Goal: Information Seeking & Learning: Find specific fact

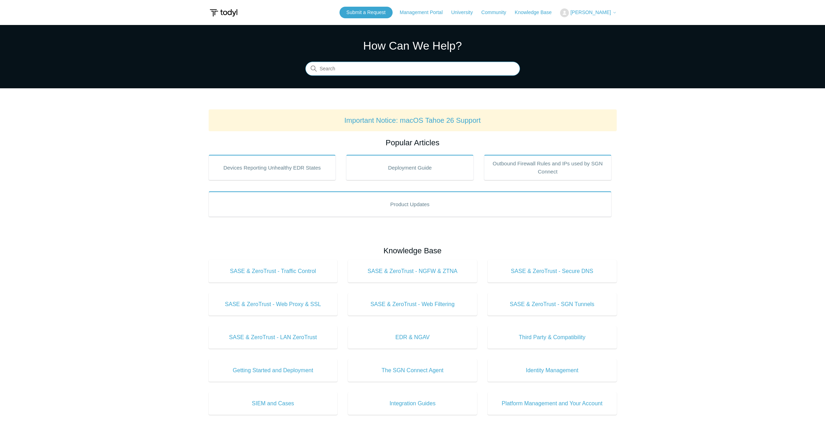
click at [353, 68] on input "Search" at bounding box center [413, 69] width 215 height 14
click at [391, 70] on input "Search" at bounding box center [413, 69] width 215 height 14
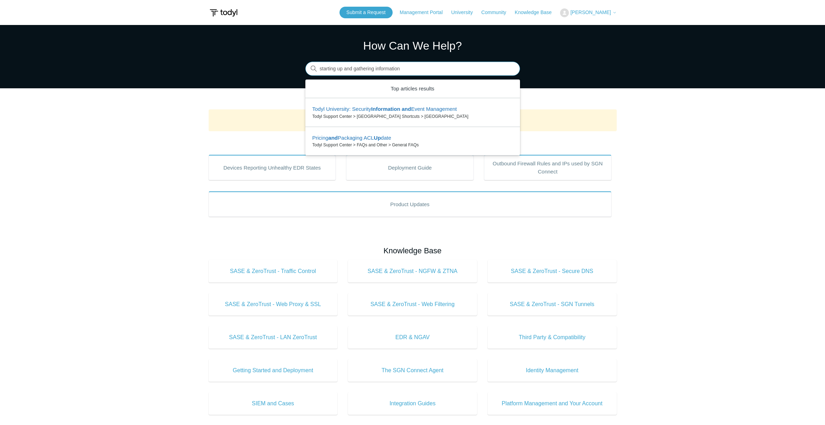
type input "starting up and gathering information"
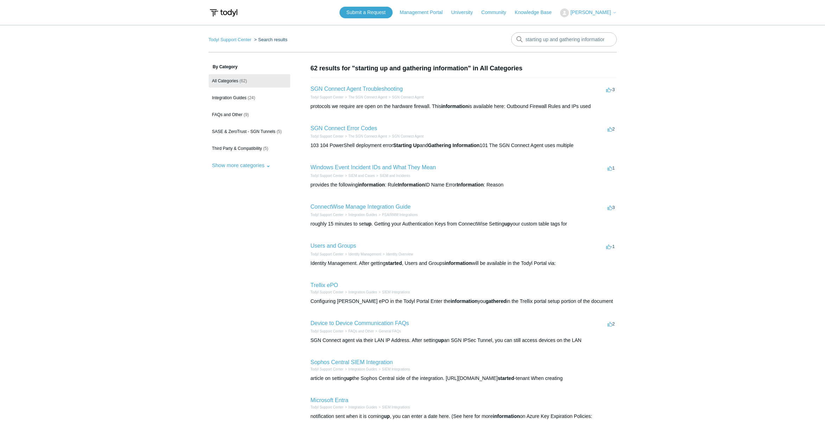
click at [373, 93] on h2 "SGN Connect Agent Troubleshooting" at bounding box center [357, 89] width 92 height 8
click at [368, 128] on link "SGN Connect Error Codes" at bounding box center [344, 128] width 67 height 6
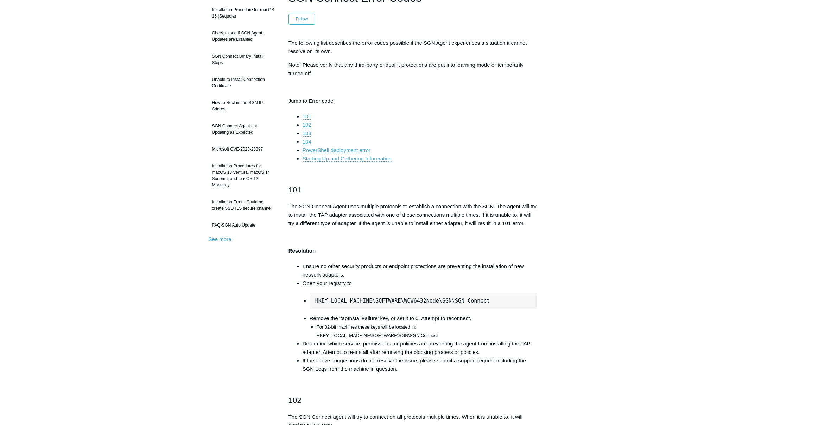
scroll to position [77, 0]
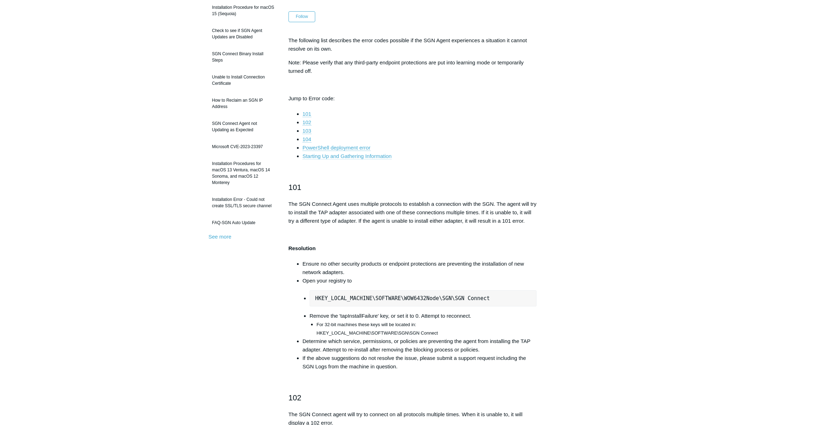
click at [359, 158] on link "Starting Up and Gathering Information" at bounding box center [347, 156] width 89 height 6
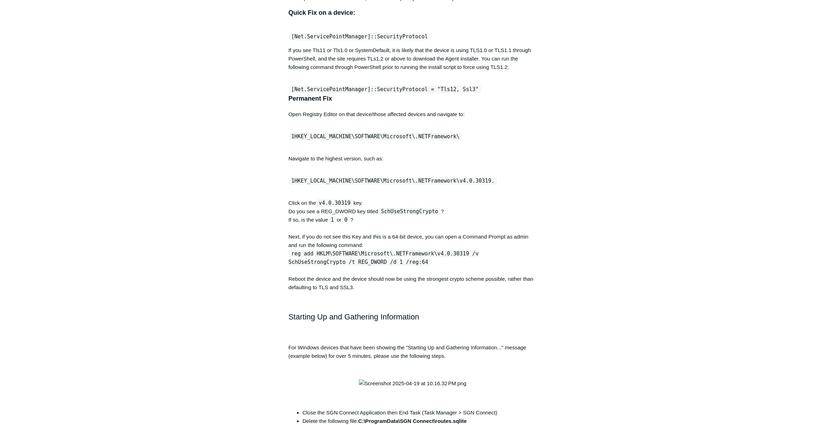
scroll to position [2083, 0]
